Goal: Task Accomplishment & Management: Complete application form

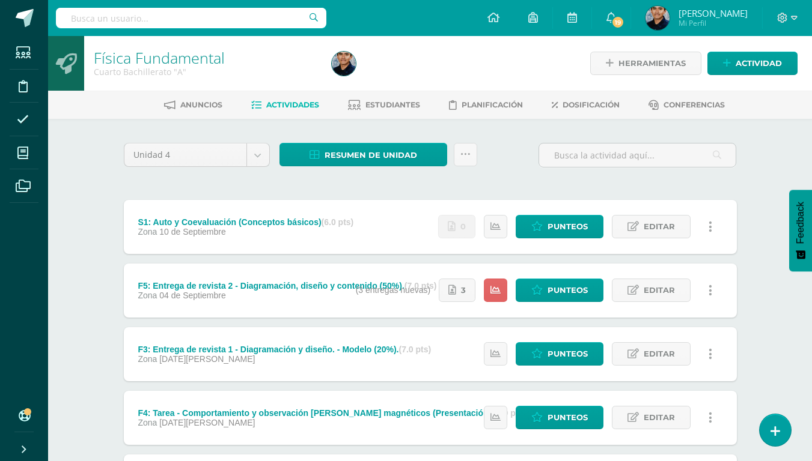
click at [70, 236] on div "Física Fundamental Cuarto Bachillerato "A" Herramientas Detalle de asistencias …" at bounding box center [430, 344] width 764 height 616
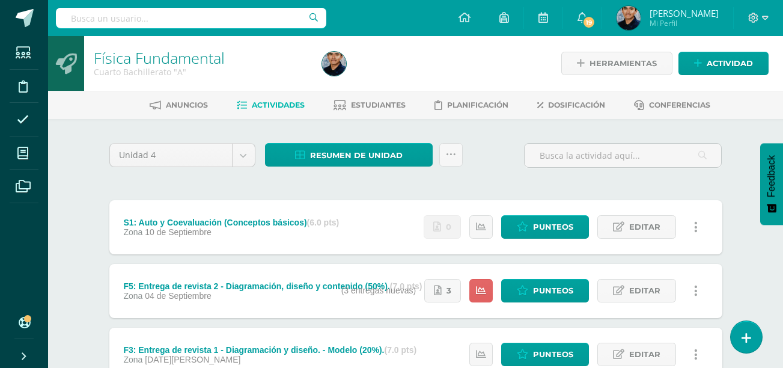
click at [67, 221] on div "Física Fundamental Cuarto Bachillerato "A" Herramientas Detalle de asistencias …" at bounding box center [415, 344] width 735 height 616
click at [71, 209] on div "Física Fundamental Cuarto Bachillerato "A" Herramientas Detalle de asistencias …" at bounding box center [415, 344] width 735 height 616
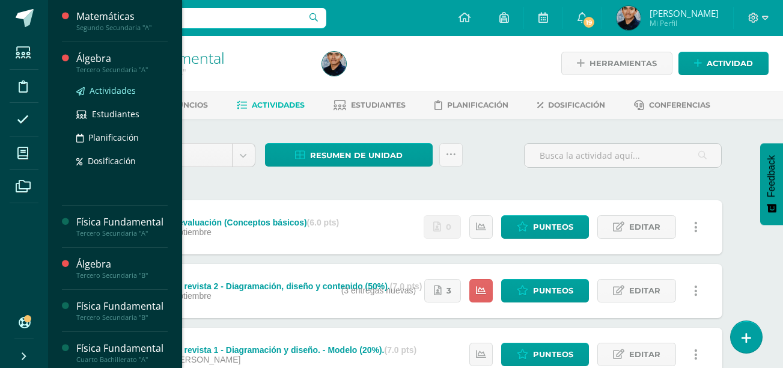
click at [114, 90] on span "Actividades" at bounding box center [113, 90] width 46 height 11
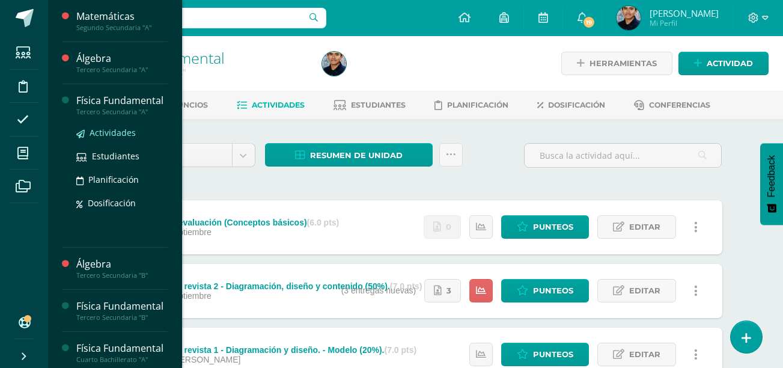
click at [108, 138] on span "Actividades" at bounding box center [113, 132] width 46 height 11
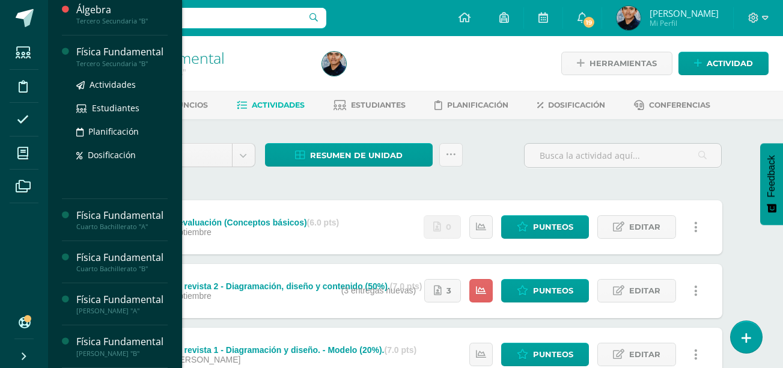
scroll to position [89, 0]
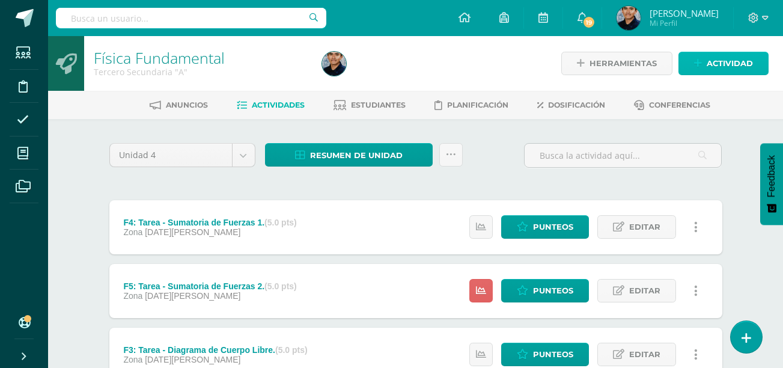
click at [714, 61] on span "Actividad" at bounding box center [729, 63] width 46 height 22
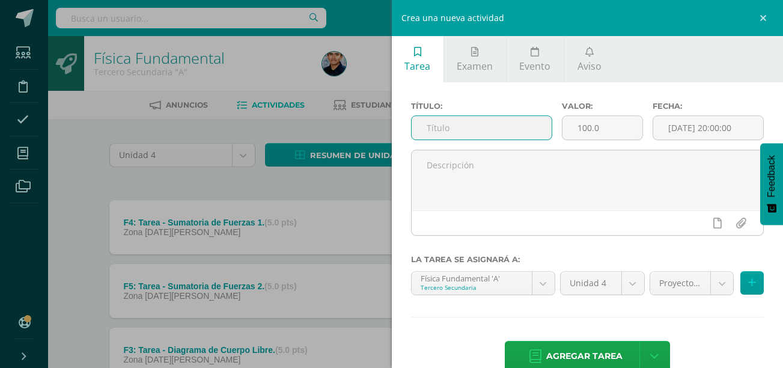
click at [496, 133] on input "text" at bounding box center [482, 127] width 140 height 23
type input "F5:"
click at [657, 277] on body "Estudiantes Disciplina Asistencia Mis cursos Archivos Soporte Centro de ayuda Ú…" at bounding box center [391, 294] width 783 height 589
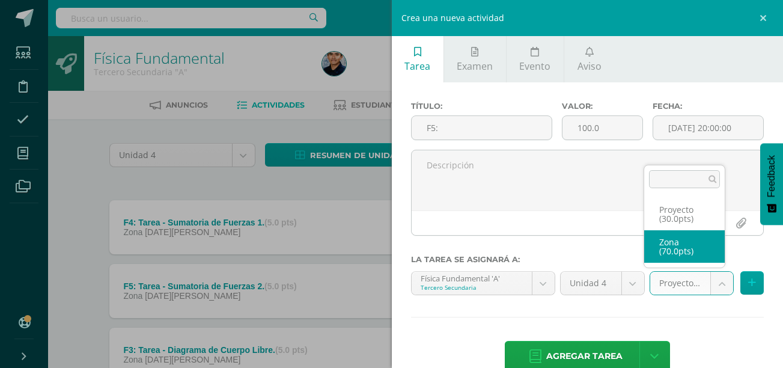
select select "48483"
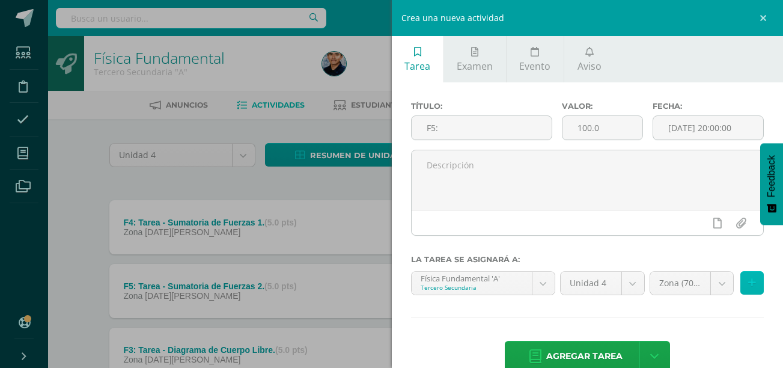
click at [748, 287] on icon at bounding box center [752, 283] width 8 height 10
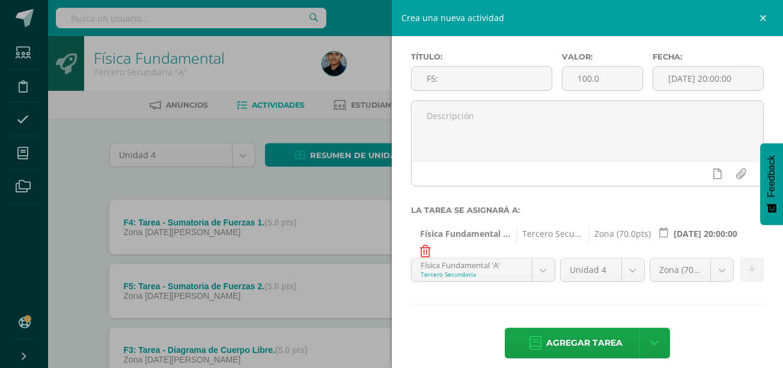
scroll to position [50, 0]
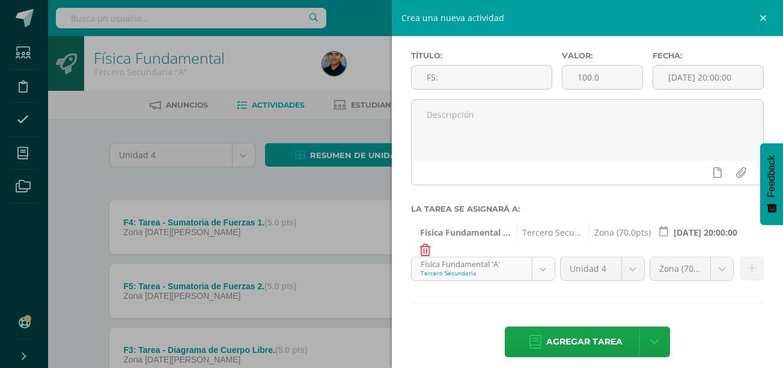
click at [458, 277] on body "Estudiantes Disciplina Asistencia Mis cursos Archivos Soporte Centro de ayuda Ú…" at bounding box center [391, 294] width 783 height 589
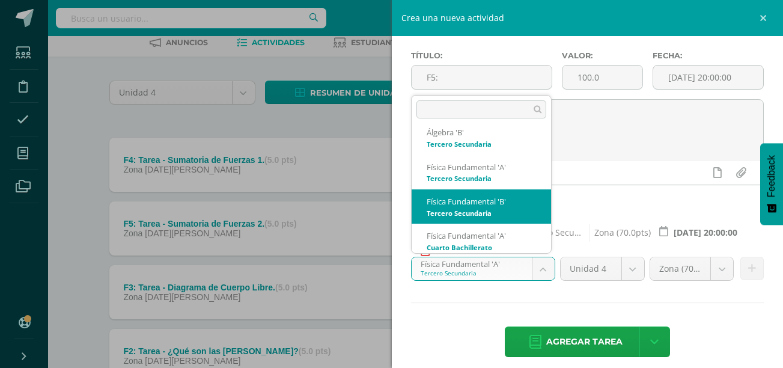
scroll to position [81, 0]
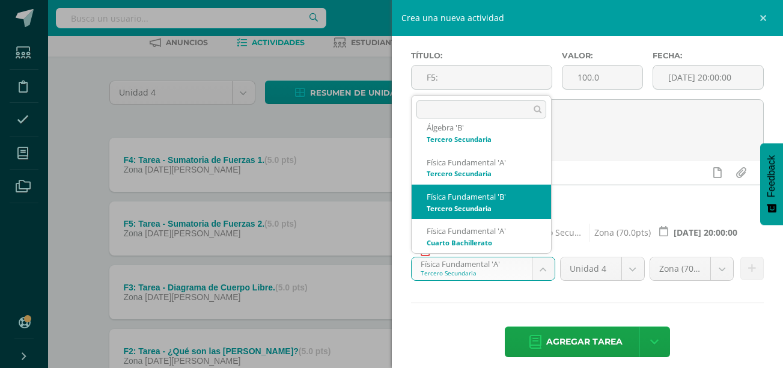
select select "30660"
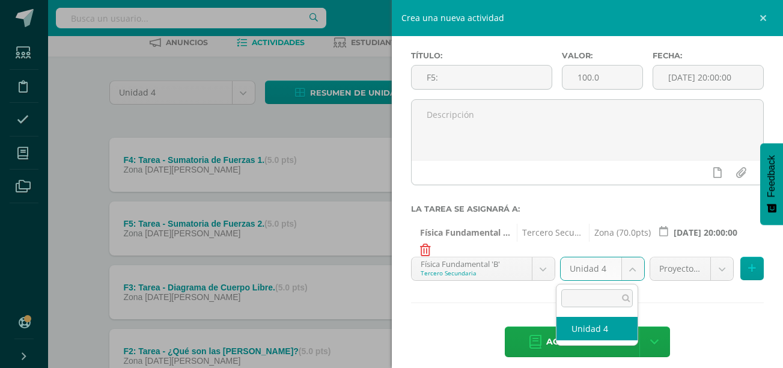
click at [623, 273] on body "Estudiantes Disciplina Asistencia Mis cursos Archivos Soporte Centro de ayuda Ú…" at bounding box center [391, 232] width 783 height 589
click at [669, 268] on body "Estudiantes Disciplina Asistencia Mis cursos Archivos Soporte Centro de ayuda Ú…" at bounding box center [391, 232] width 783 height 589
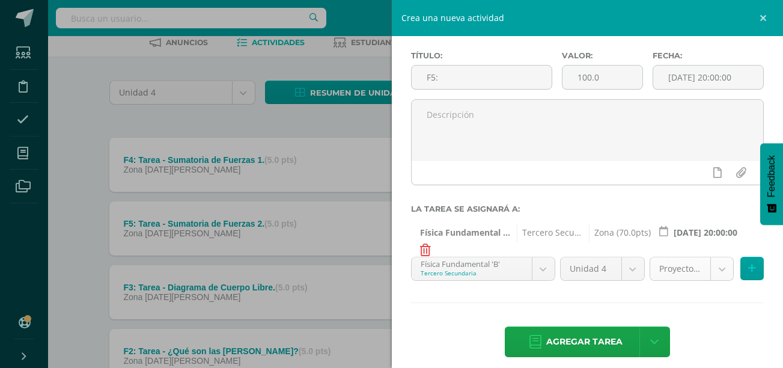
click at [668, 270] on body "Estudiantes Disciplina Asistencia Mis cursos Archivos Soporte Centro de ayuda Ú…" at bounding box center [391, 232] width 783 height 589
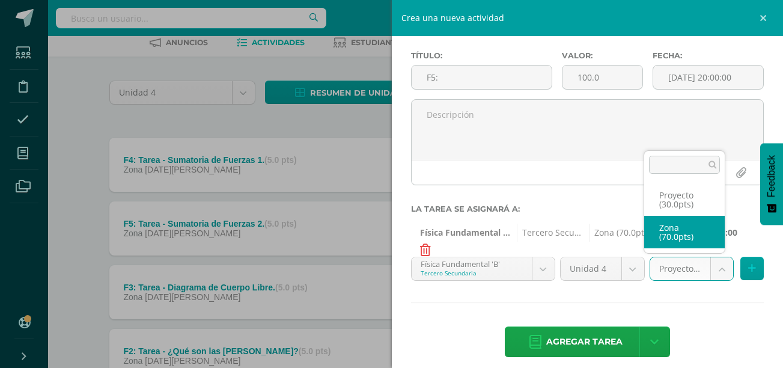
select select "48481"
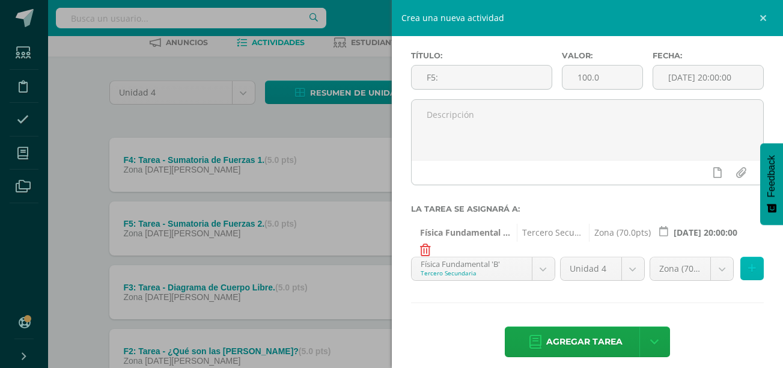
click at [748, 273] on icon at bounding box center [752, 268] width 8 height 10
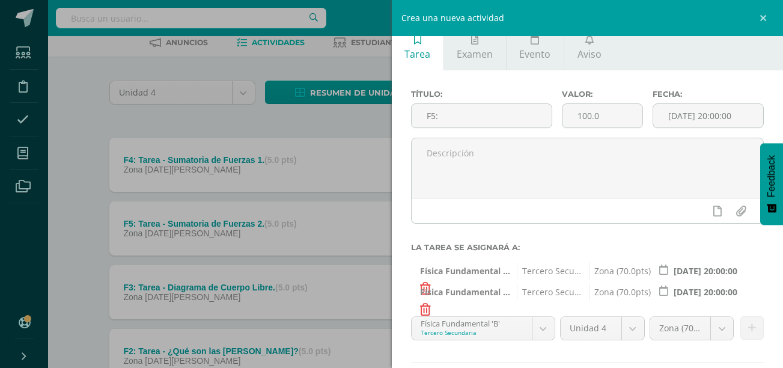
scroll to position [0, 0]
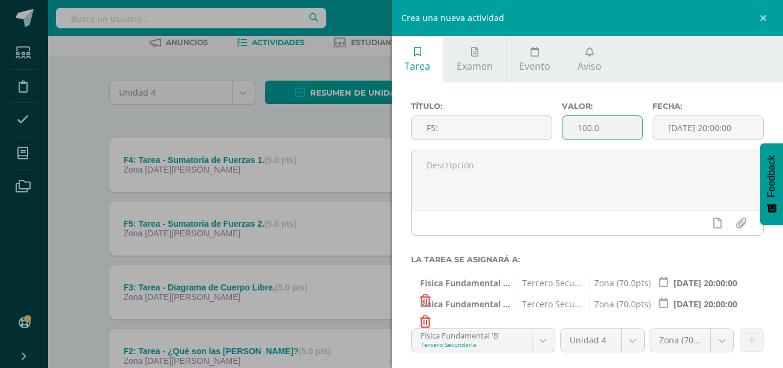
drag, startPoint x: 601, startPoint y: 134, endPoint x: 532, endPoint y: 146, distance: 70.7
click at [532, 146] on div "Título: F5: Valor: 100.0 Fecha: 2025-09-10 20:00:00" at bounding box center [587, 126] width 363 height 48
type input "5"
click at [685, 128] on input "[DATE] 20:00:00" at bounding box center [708, 127] width 110 height 23
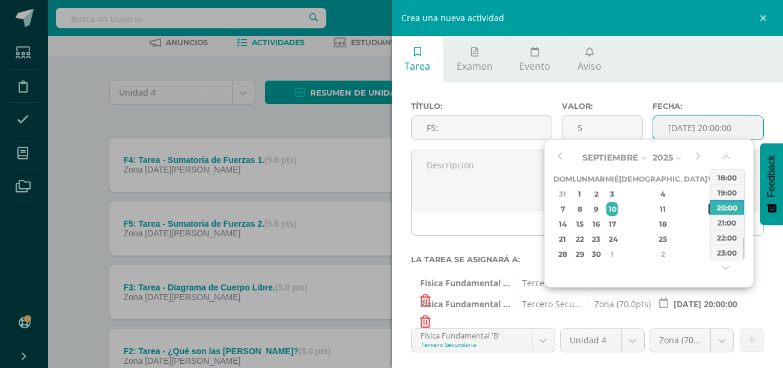
click at [708, 209] on div "12" at bounding box center [713, 209] width 11 height 14
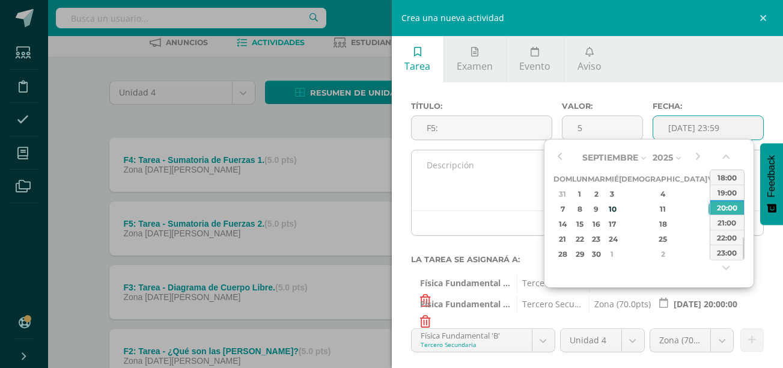
type input "2025-09-12 23:59"
click at [512, 193] on textarea at bounding box center [588, 180] width 352 height 60
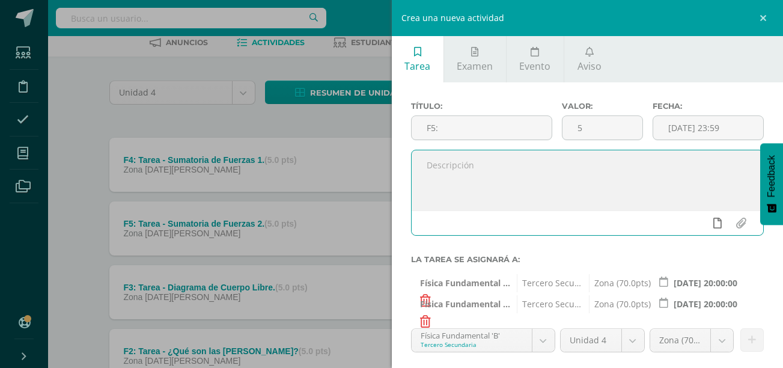
click at [705, 218] on link at bounding box center [716, 222] width 23 height 23
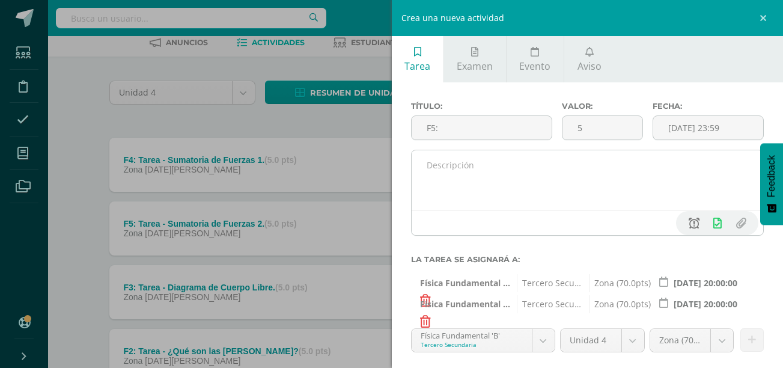
click at [688, 225] on icon at bounding box center [693, 222] width 11 height 11
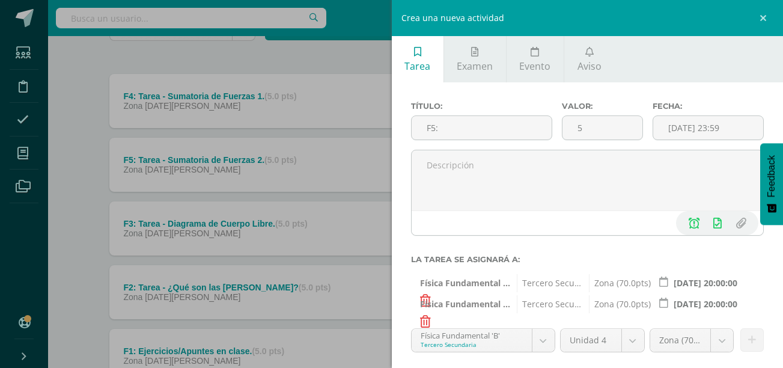
scroll to position [124, 0]
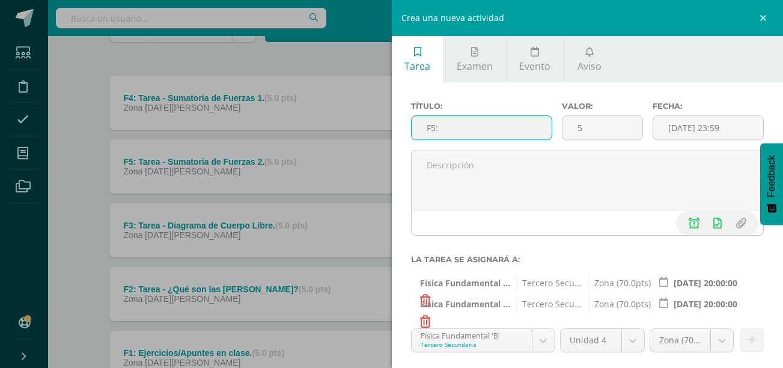
drag, startPoint x: 486, startPoint y: 121, endPoint x: 387, endPoint y: 132, distance: 99.2
click at [387, 132] on div "Crea una nueva actividad Tarea Examen Evento Aviso Título: F5: Valor: 5 Fecha: …" at bounding box center [391, 184] width 783 height 368
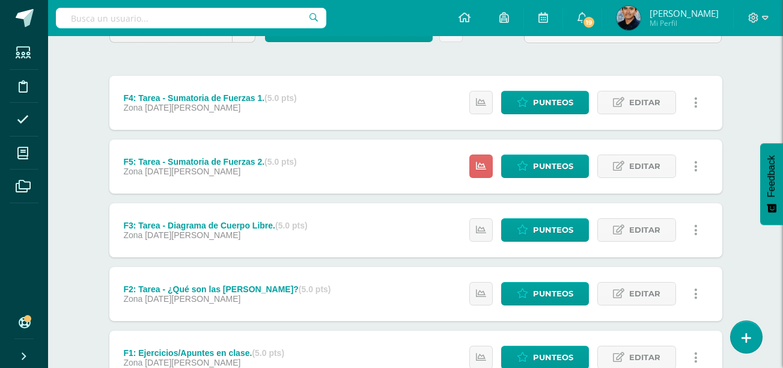
paste input "6: Tarea - Laboratorio 1."
type input "F6: Tarea - Laboratorio 1."
click at [740, 345] on link at bounding box center [746, 336] width 34 height 35
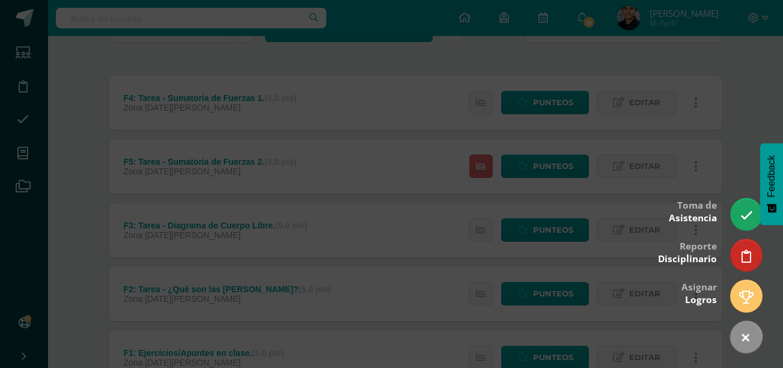
click at [733, 125] on div at bounding box center [391, 184] width 783 height 368
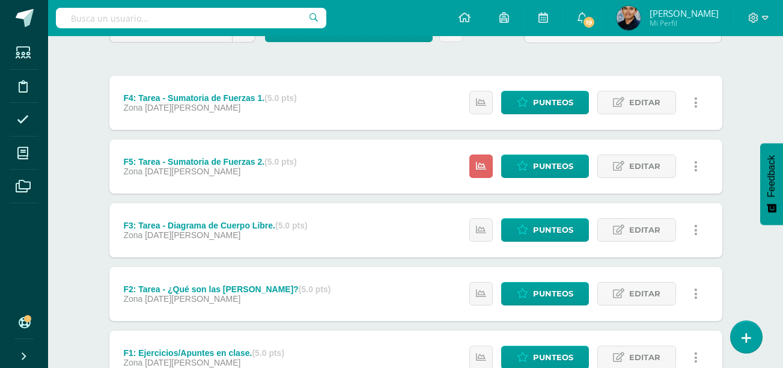
scroll to position [0, 0]
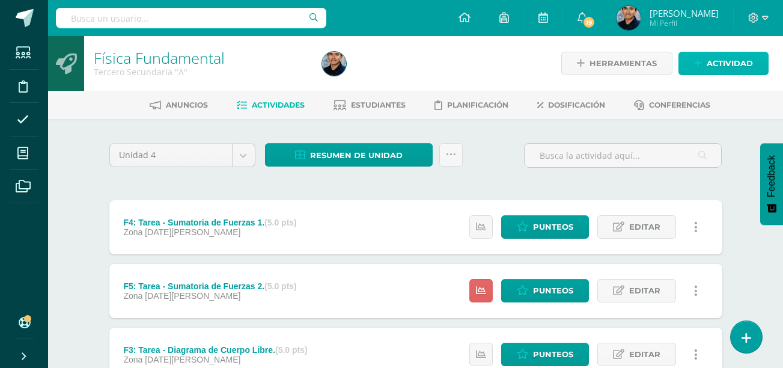
click at [692, 60] on link "Actividad" at bounding box center [723, 63] width 90 height 23
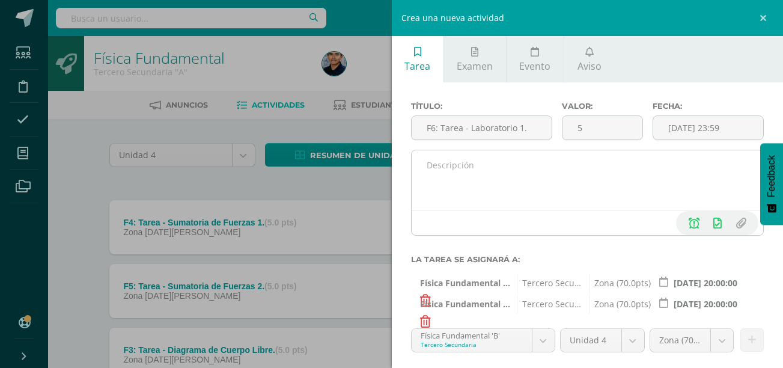
click at [463, 191] on textarea at bounding box center [588, 180] width 352 height 60
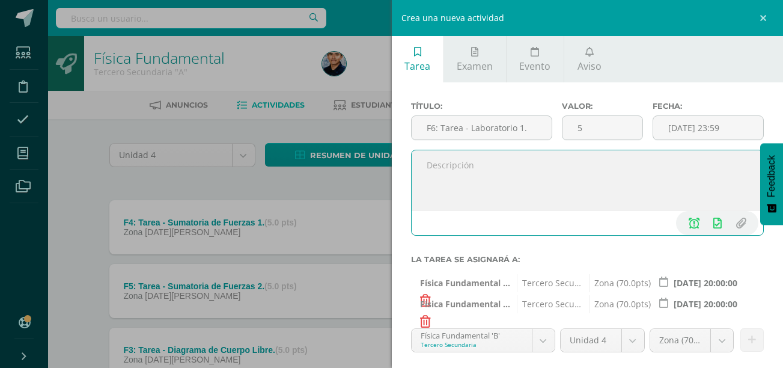
paste textarea "F6: Tarea - Laboratorio 1."
type textarea "F6: Tarea - Laboratorio 1."
click at [536, 119] on input "F6: Tarea - Laboratorio 1." at bounding box center [482, 127] width 140 height 23
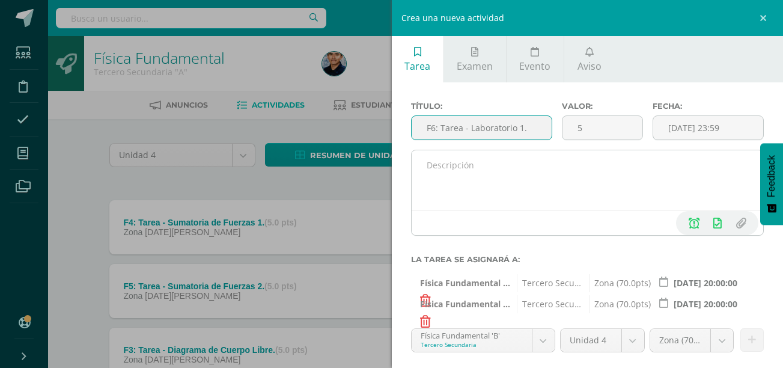
click at [539, 184] on textarea at bounding box center [588, 180] width 352 height 60
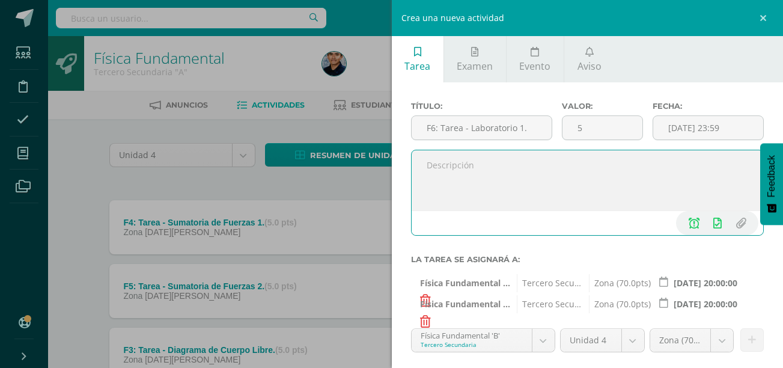
click at [448, 184] on textarea at bounding box center [588, 180] width 352 height 60
paste textarea "https://youtu.be/L5hoQPoG-0w?si=6Uo6VSzCaYjP4uOK"
paste textarea "Problema 1: Caja en Reposo sobre una Superficie Inclinada Enunciado: Una caja d…"
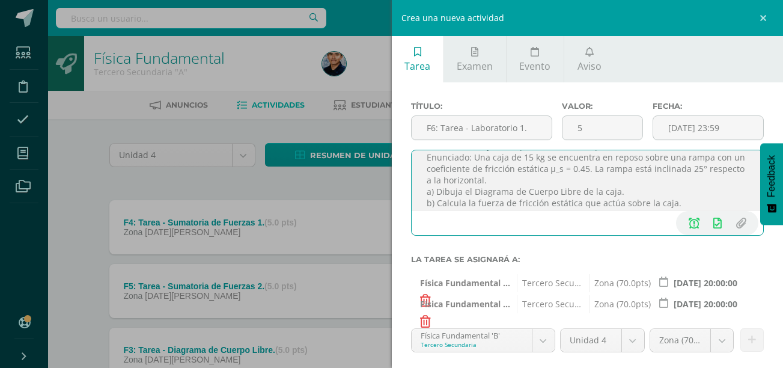
scroll to position [56, 0]
click at [564, 165] on textarea "https://youtu.be/L5hoQPoG-0w?si=6Uo6VSzCaYjP4uOK Problema 1: Caja en Reposo sob…" at bounding box center [588, 180] width 352 height 60
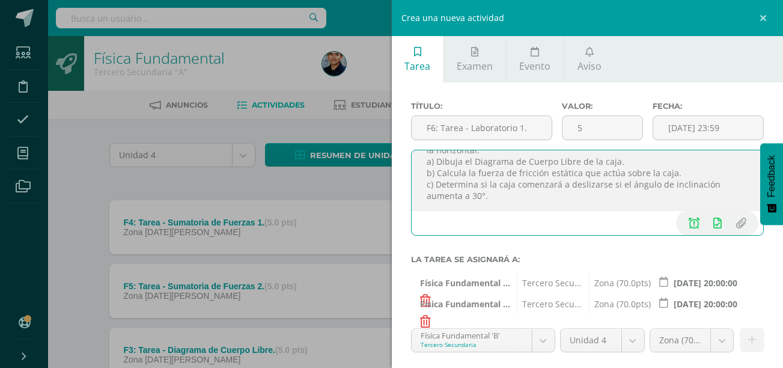
click at [532, 197] on textarea "https://youtu.be/L5hoQPoG-0w?si=6Uo6VSzCaYjP4uOK Problema 1: Caja en Reposo sob…" at bounding box center [588, 180] width 352 height 60
paste textarea "Problema 2: Empujando una Caja sobre una Superficie Horizontal Enunciado: Una p…"
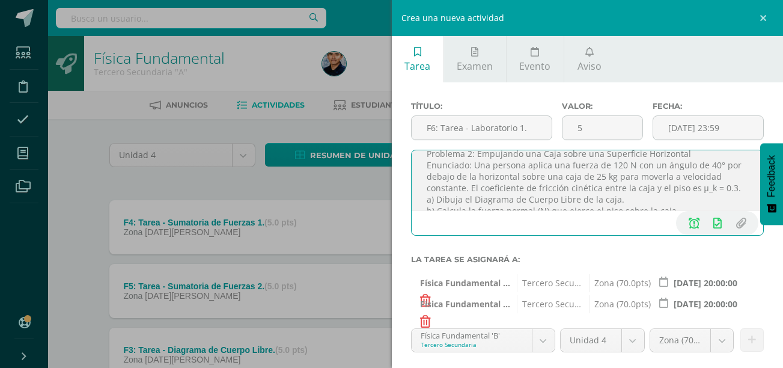
scroll to position [160, 0]
click at [703, 188] on textarea "https://youtu.be/L5hoQPoG-0w?si=6Uo6VSzCaYjP4uOK Problema 1: Caja en Reposo sob…" at bounding box center [588, 180] width 352 height 60
click at [616, 195] on textarea "https://youtu.be/L5hoQPoG-0w?si=6Uo6VSzCaYjP4uOK Problema 1: Caja en Reposo sob…" at bounding box center [588, 180] width 352 height 60
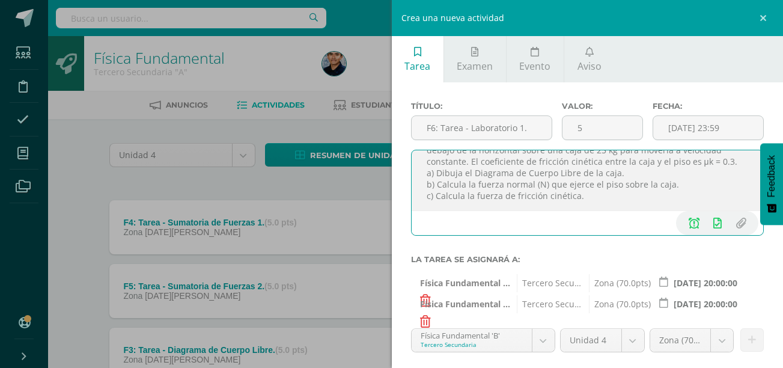
paste textarea "Problema 5: Objeto Acelerado por una Fuerza con Ángulo Enunciado: Se aplica una…"
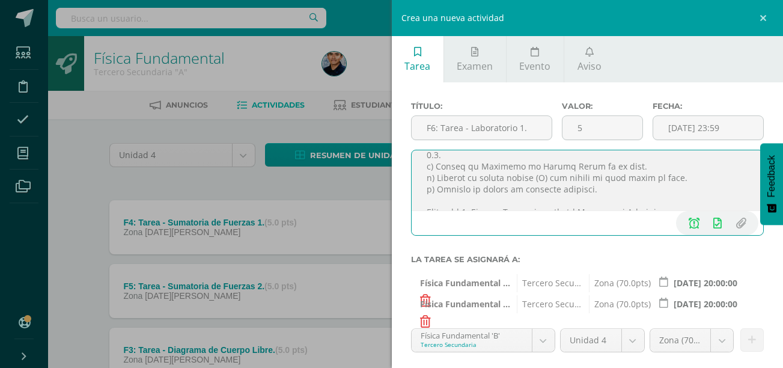
scroll to position [204, 0]
click at [470, 200] on textarea at bounding box center [588, 180] width 352 height 60
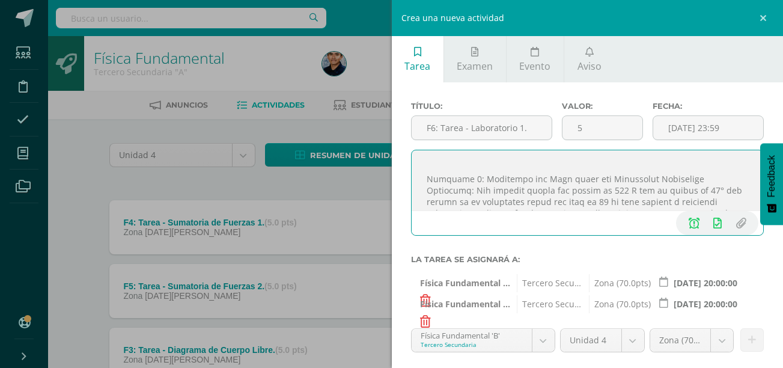
scroll to position [130, 0]
click at [469, 187] on textarea at bounding box center [588, 180] width 352 height 60
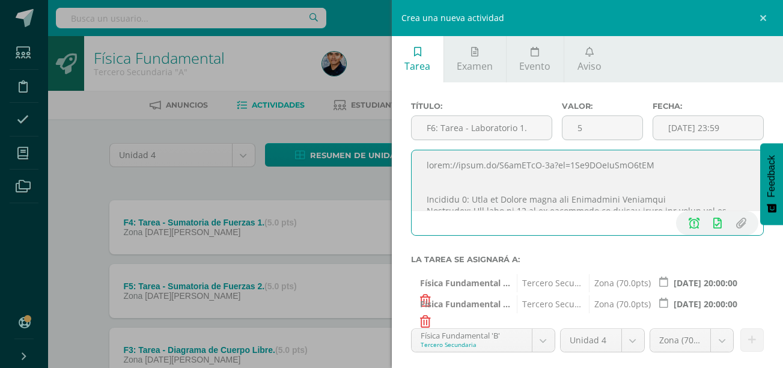
click at [644, 164] on textarea at bounding box center [588, 180] width 352 height 60
click at [537, 186] on textarea at bounding box center [588, 180] width 352 height 60
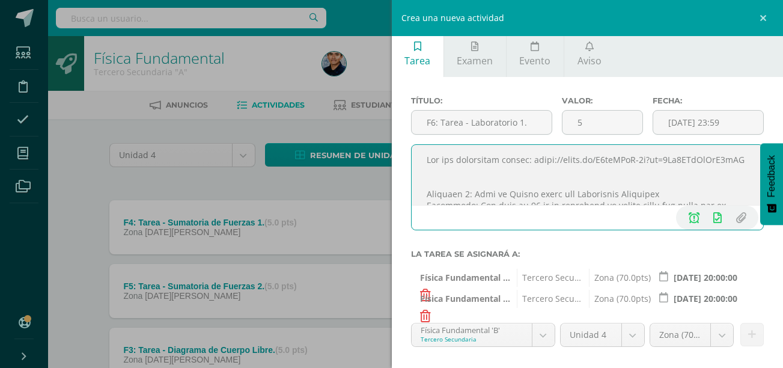
scroll to position [5, 0]
click at [533, 165] on textarea at bounding box center [588, 175] width 352 height 60
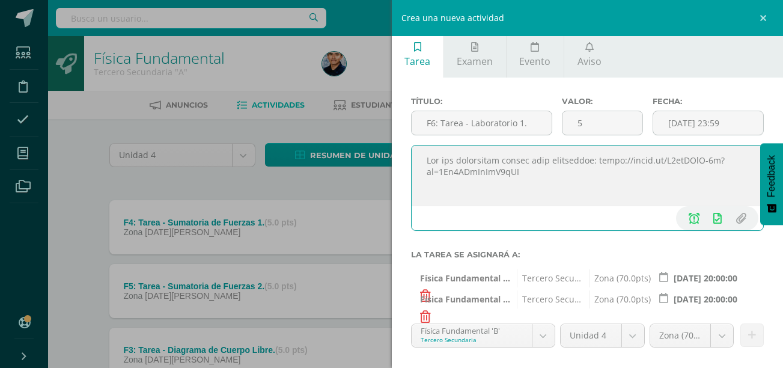
paste textarea "https://youtu.be/q9NHhsQUFIs?si=95eyrX4fq3q1UotW"
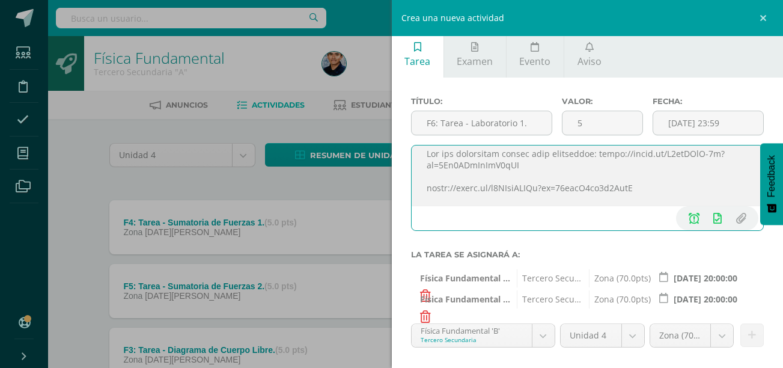
scroll to position [18, 0]
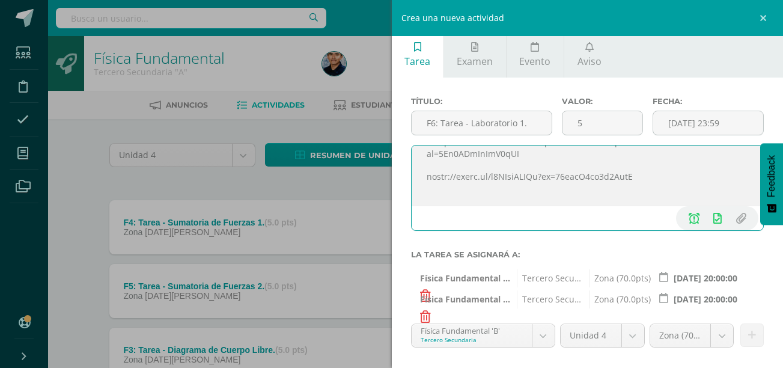
paste textarea "https://youtu.be/1BGub9Sqn5g?si=Mh9Yd5qhhgXzPWxL"
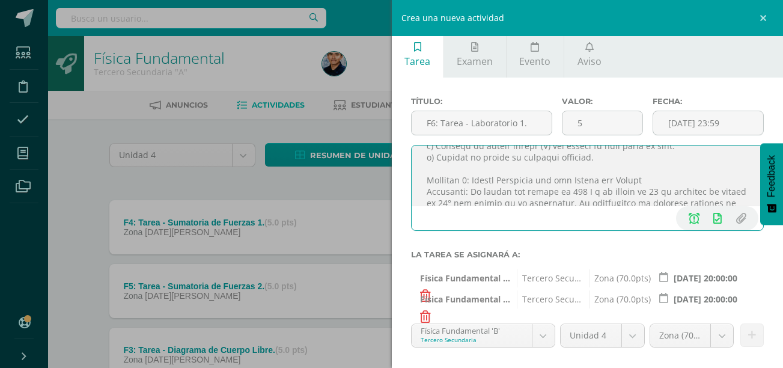
scroll to position [346, 0]
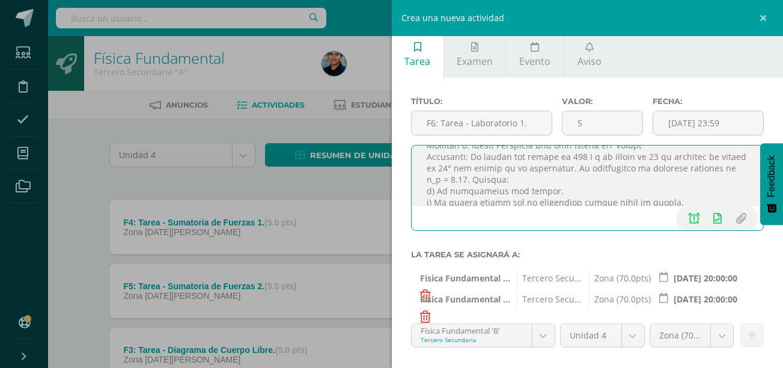
click at [679, 195] on textarea at bounding box center [588, 175] width 352 height 60
type textarea "1. Vea los siguientes videos como referencia: https://youtu.be/L5hoQPoG-0w?si=6…"
click at [537, 117] on input "F6: Tarea - Laboratorio 1." at bounding box center [482, 122] width 140 height 23
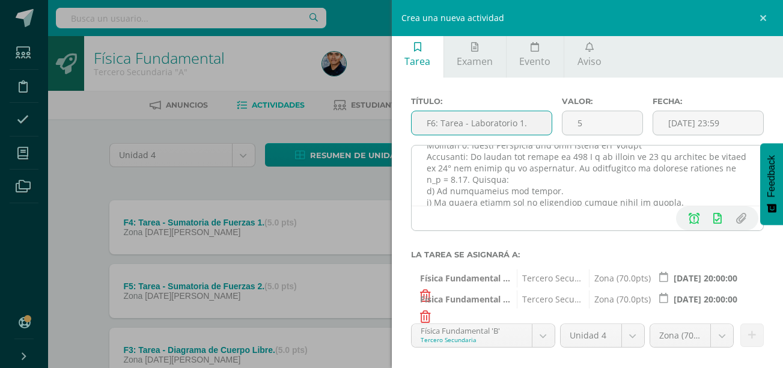
scroll to position [82, 0]
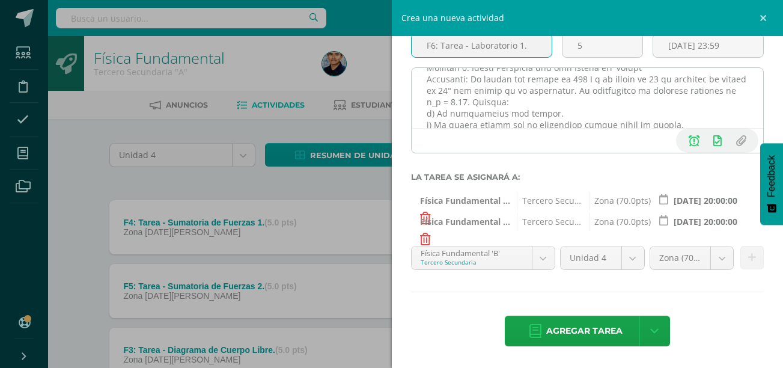
type input "F6: Tarea - Laboratorio 1."
click at [688, 118] on textarea at bounding box center [588, 98] width 352 height 60
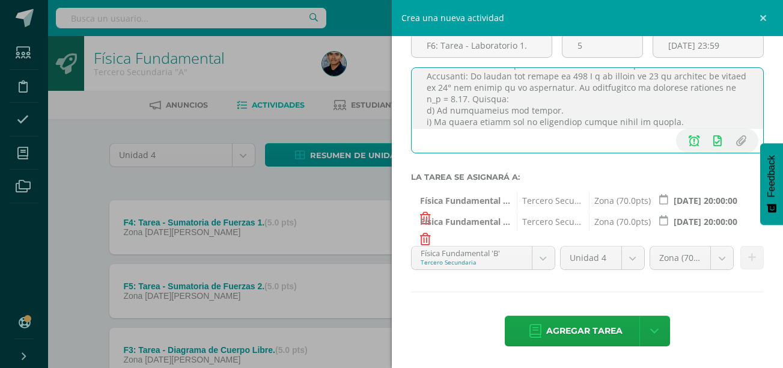
scroll to position [360, 0]
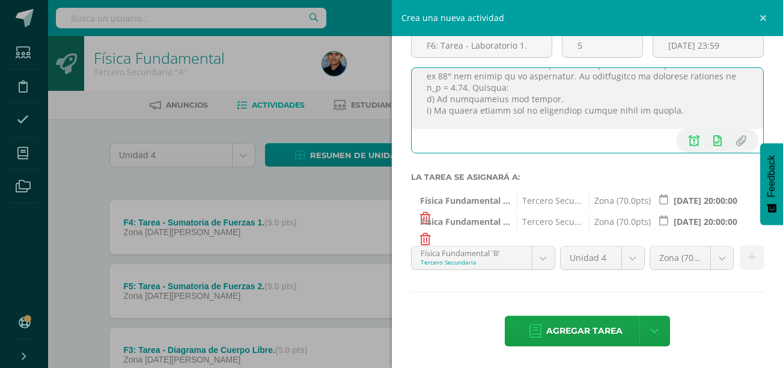
click at [556, 121] on textarea at bounding box center [588, 98] width 352 height 60
type textarea "1. Vea los siguientes videos como referencia: https://youtu.be/L5hoQPoG-0w?si=6…"
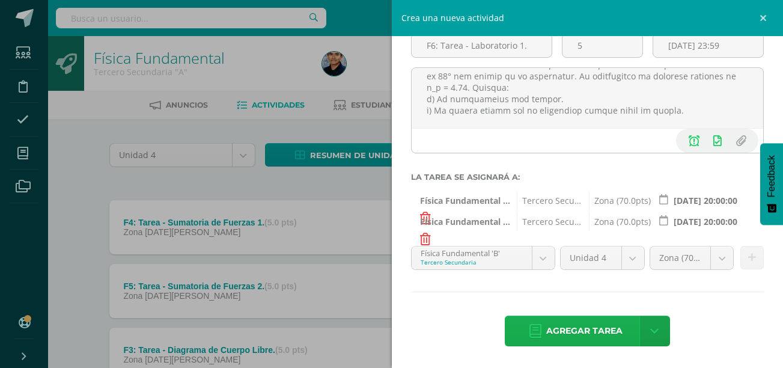
click at [608, 323] on span "Agregar tarea" at bounding box center [584, 330] width 76 height 29
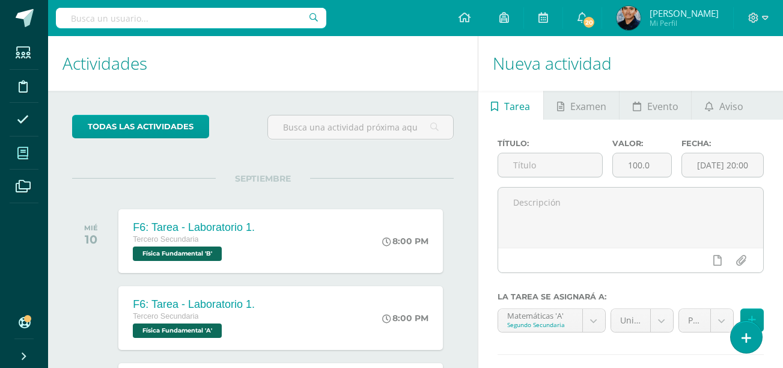
click at [37, 149] on link "Mis cursos" at bounding box center [24, 153] width 29 height 34
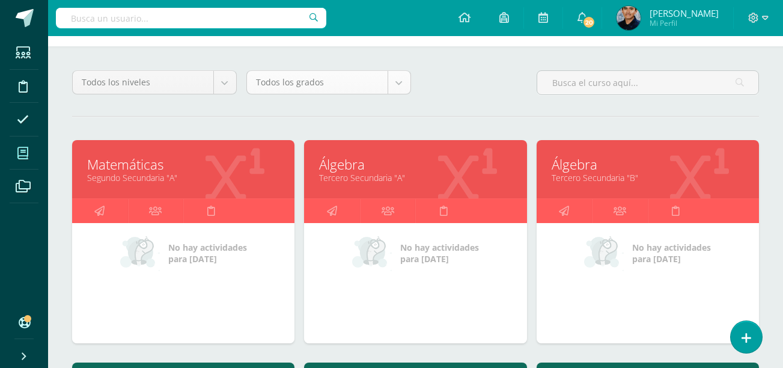
scroll to position [139, 0]
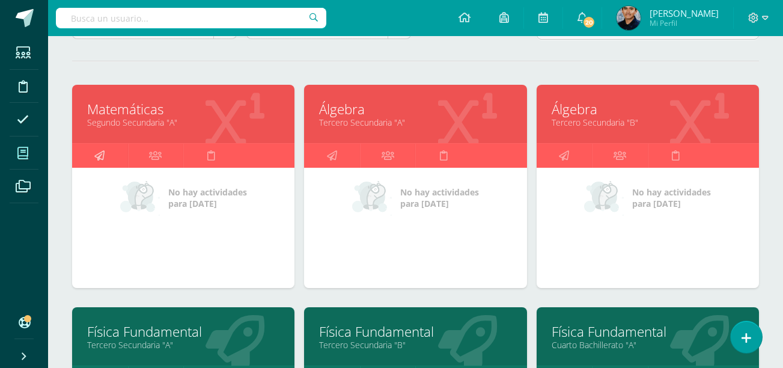
click at [105, 157] on link at bounding box center [100, 156] width 56 height 24
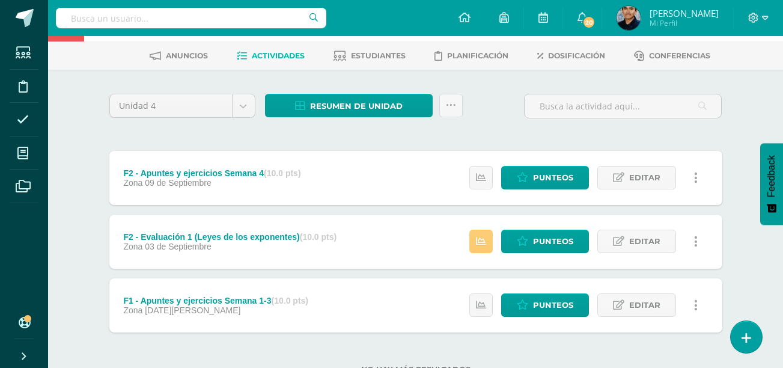
scroll to position [51, 0]
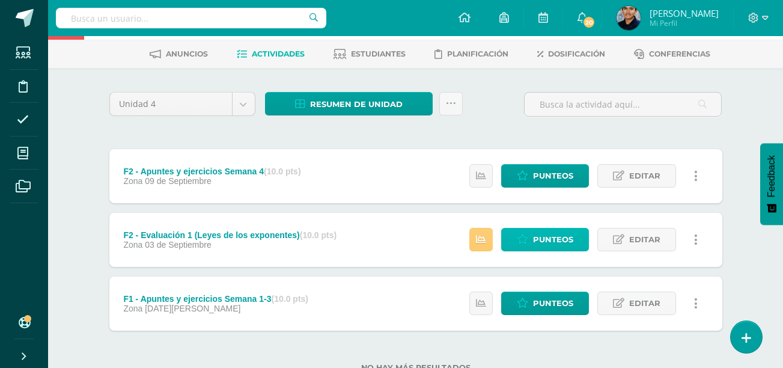
click at [560, 242] on span "Punteos" at bounding box center [553, 239] width 40 height 22
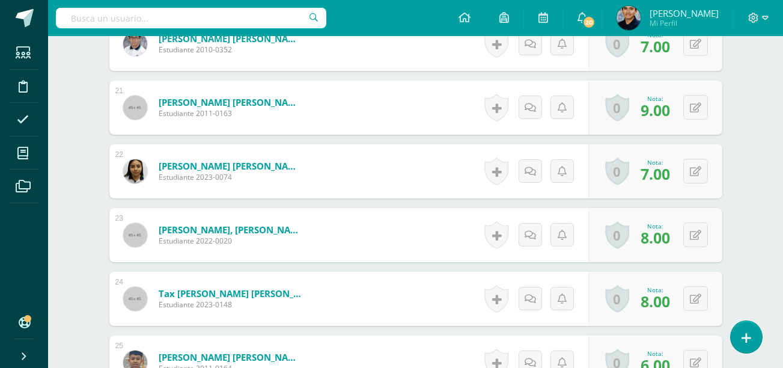
scroll to position [1770, 0]
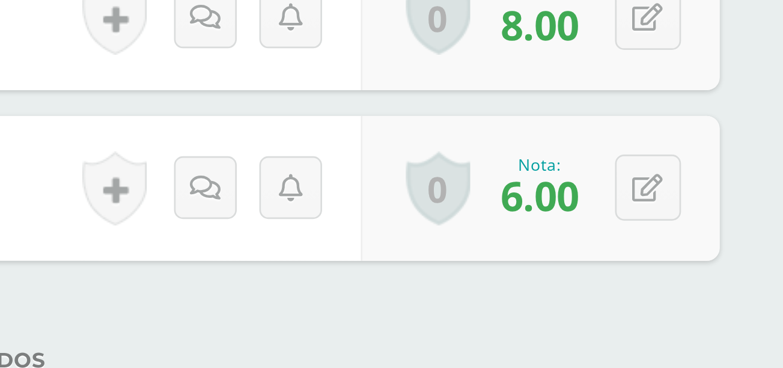
click at [631, 139] on div "0 Logros Logros obtenidos Aún no hay logros agregados Nota: 8.00" at bounding box center [655, 139] width 134 height 54
